Goal: Information Seeking & Learning: Check status

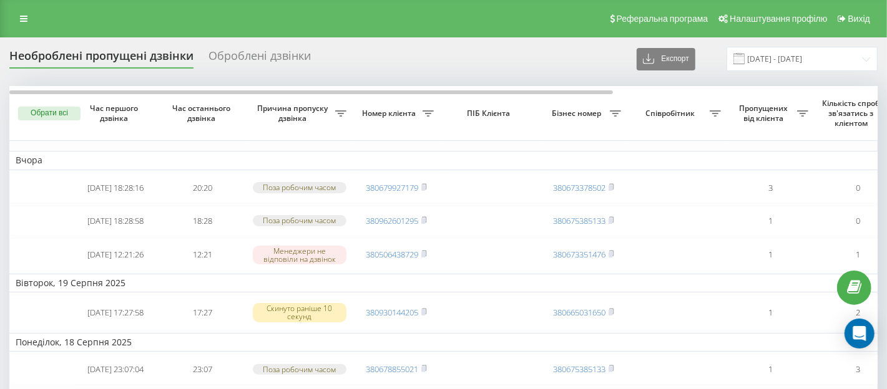
click at [282, 63] on div "Оброблені дзвінки" at bounding box center [259, 58] width 102 height 19
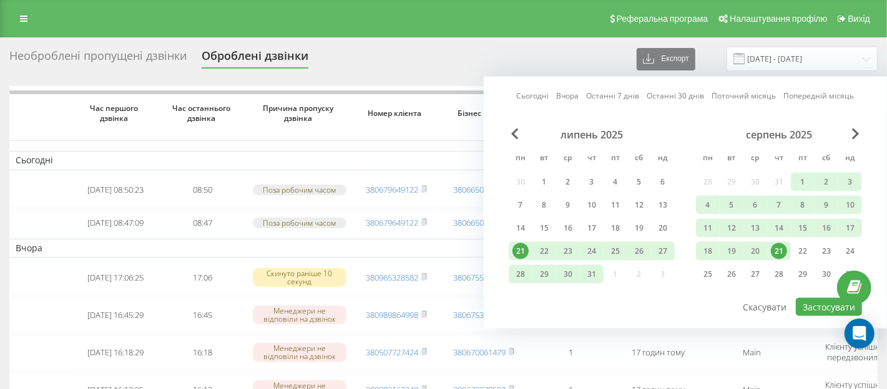
click at [778, 246] on div "21" at bounding box center [779, 251] width 16 height 16
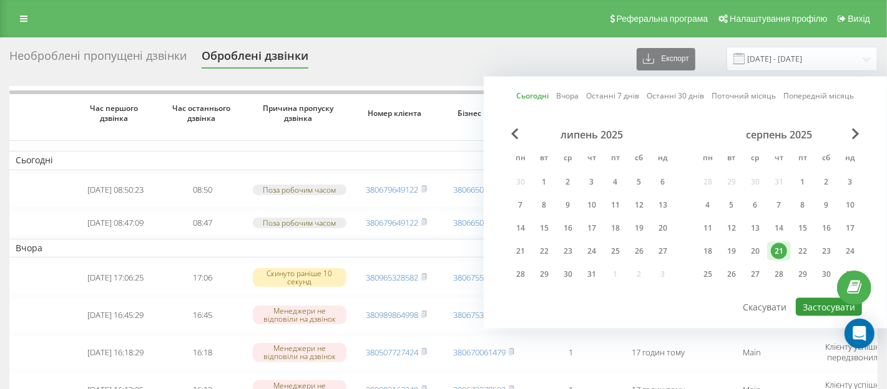
click at [823, 304] on button "Застосувати" at bounding box center [829, 307] width 66 height 18
type input "21.08.2025 - 21.08.2025"
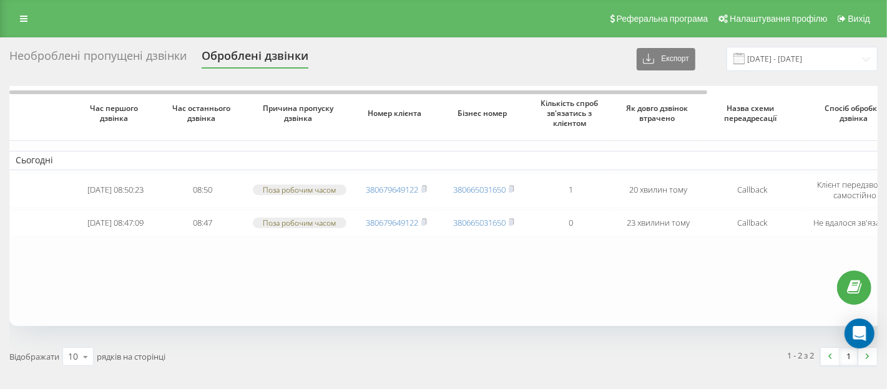
click at [117, 62] on div "Необроблені пропущені дзвінки" at bounding box center [97, 58] width 177 height 19
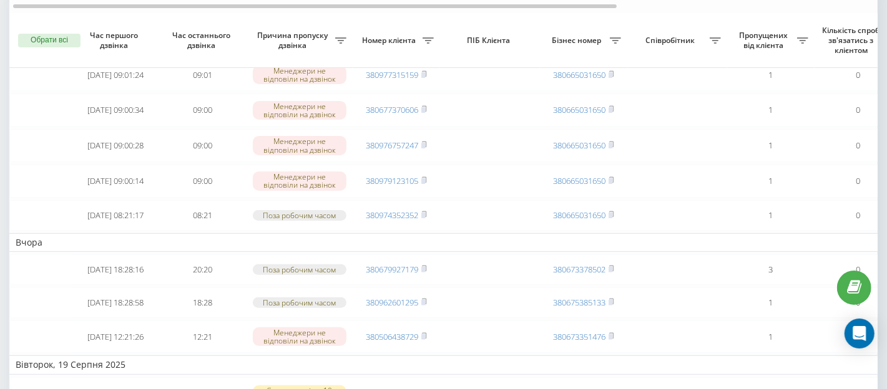
scroll to position [125, 0]
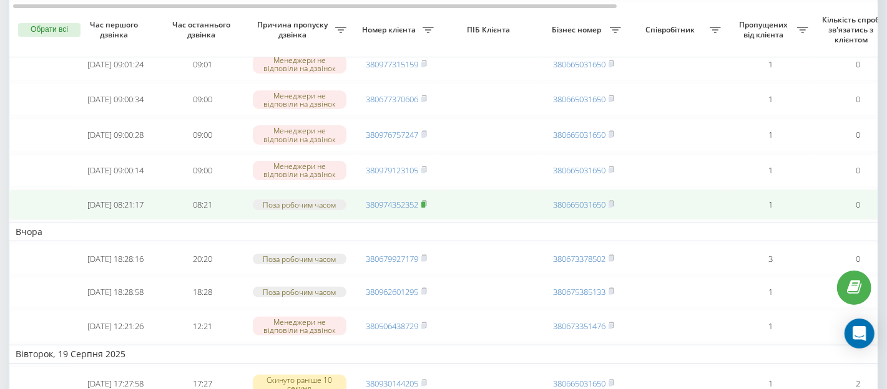
click at [426, 207] on icon at bounding box center [424, 204] width 4 height 6
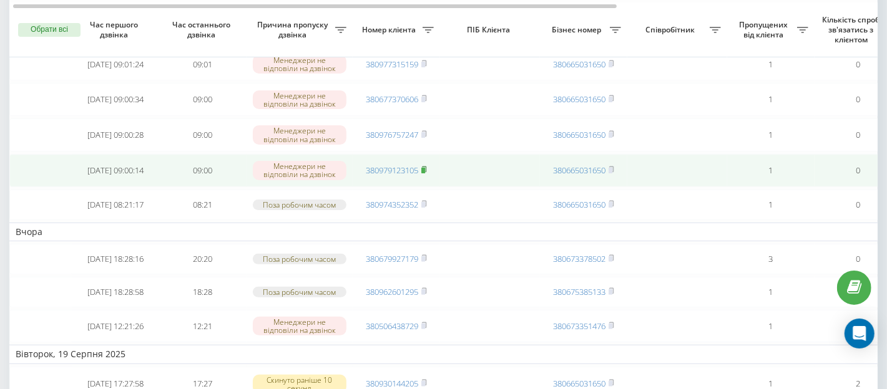
click at [424, 173] on rect at bounding box center [423, 171] width 4 height 6
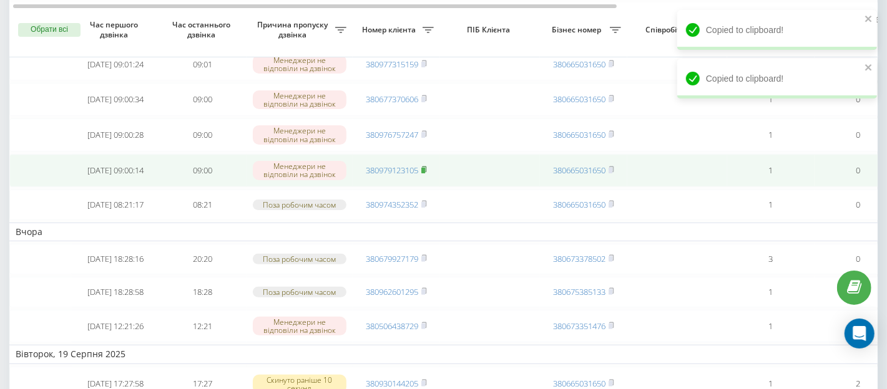
click at [426, 172] on icon at bounding box center [424, 170] width 4 height 6
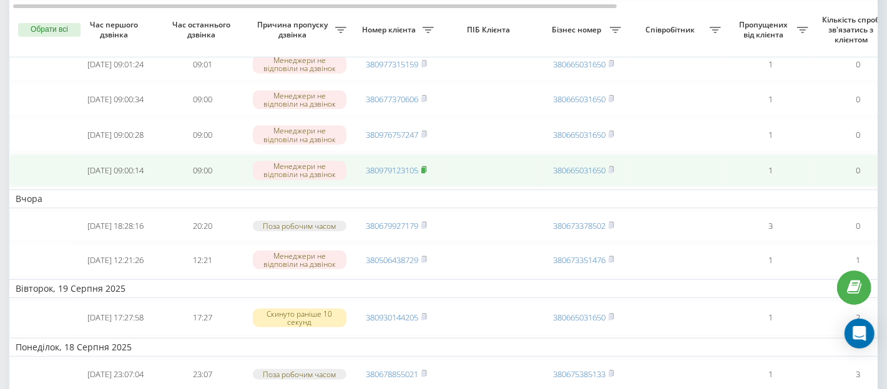
click at [427, 173] on icon at bounding box center [424, 169] width 6 height 7
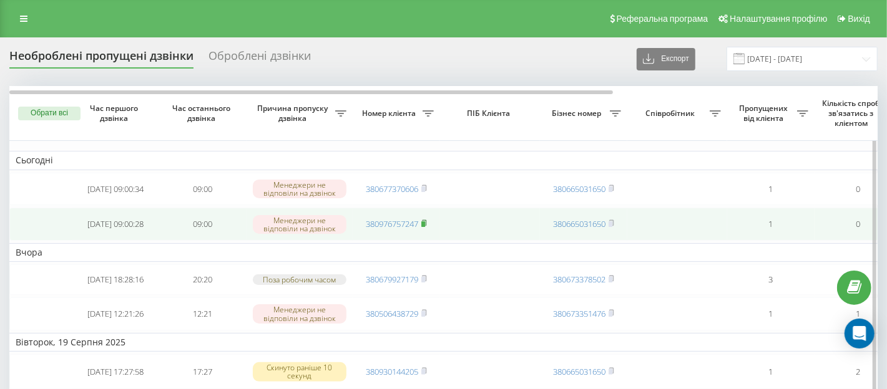
click at [425, 225] on rect at bounding box center [423, 225] width 4 height 6
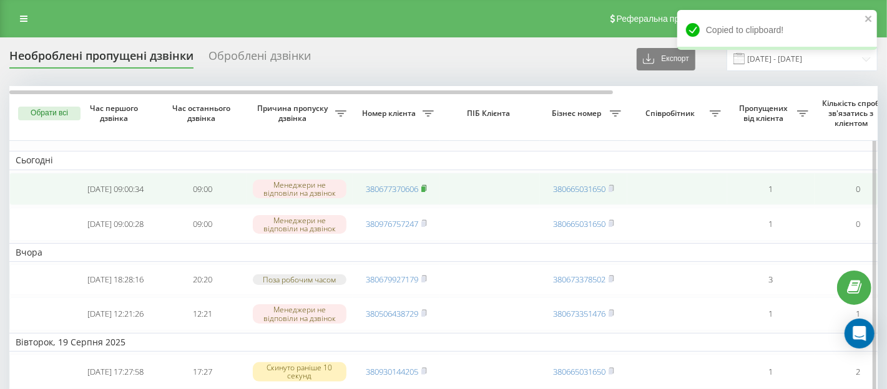
click at [426, 186] on icon at bounding box center [424, 188] width 6 height 7
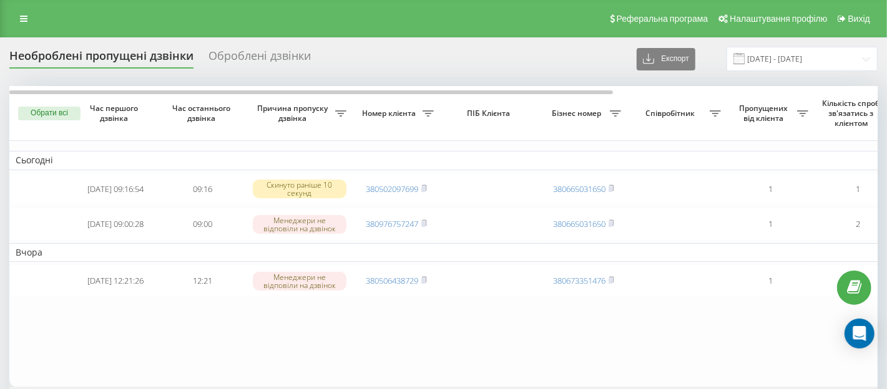
click at [259, 55] on div "Оброблені дзвінки" at bounding box center [259, 58] width 102 height 19
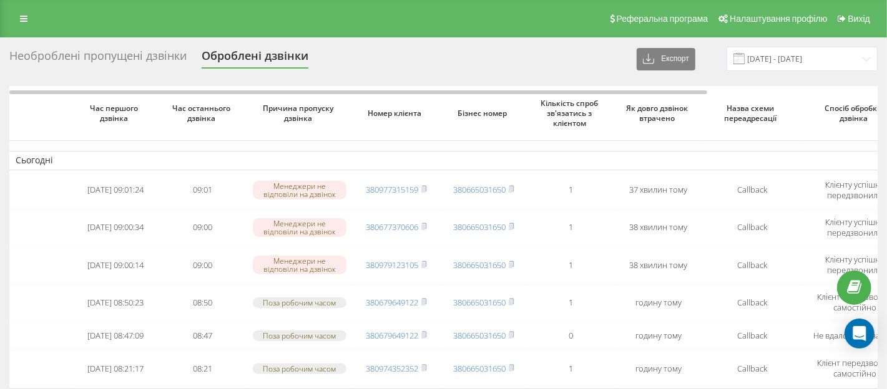
click at [114, 56] on div "Необроблені пропущені дзвінки" at bounding box center [97, 58] width 177 height 19
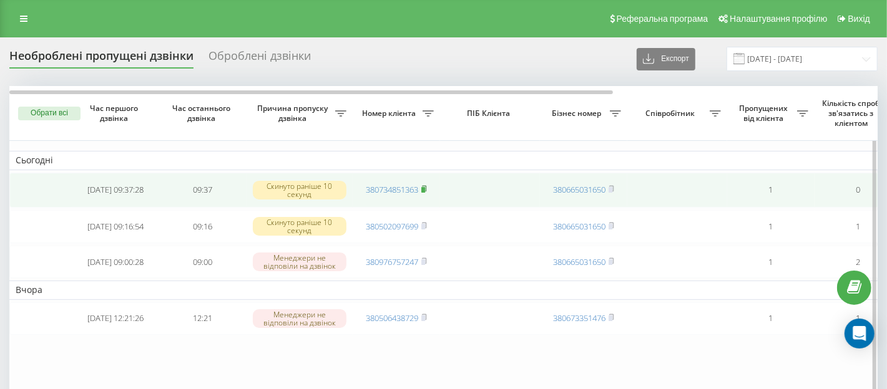
click at [425, 190] on rect at bounding box center [423, 190] width 4 height 6
click at [424, 188] on rect at bounding box center [423, 190] width 4 height 6
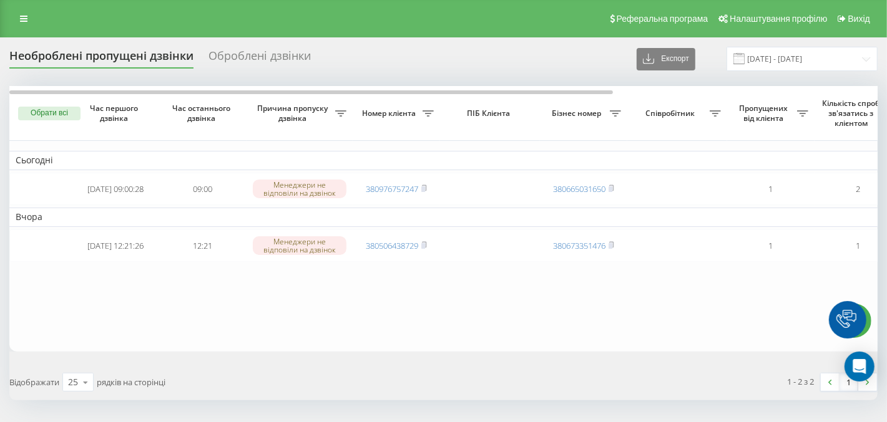
click at [262, 52] on div "Оброблені дзвінки" at bounding box center [259, 58] width 102 height 19
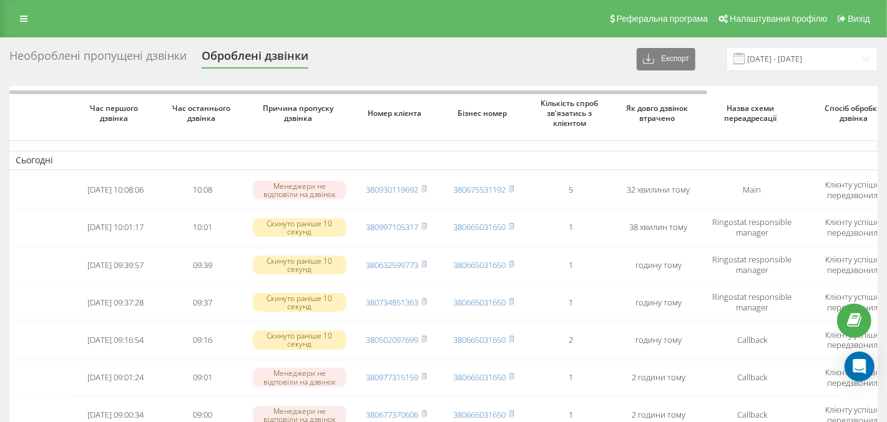
click at [114, 57] on div "Необроблені пропущені дзвінки" at bounding box center [97, 58] width 177 height 19
